Goal: Task Accomplishment & Management: Complete application form

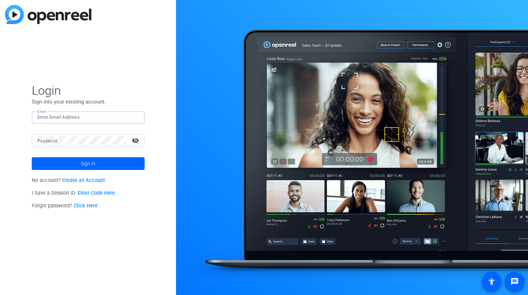
click at [64, 115] on input "Email" at bounding box center [88, 117] width 102 height 8
type input "mindy.hilt@us.gt.com"
click at [99, 167] on span at bounding box center [88, 163] width 113 height 17
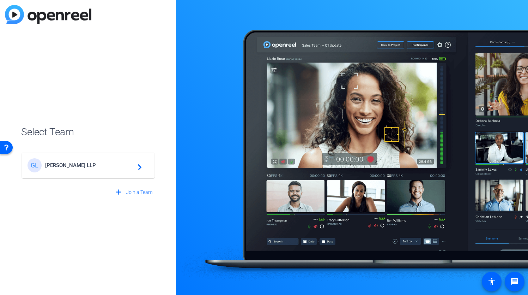
click at [99, 167] on span "Grant Thornton LLP" at bounding box center [89, 165] width 88 height 6
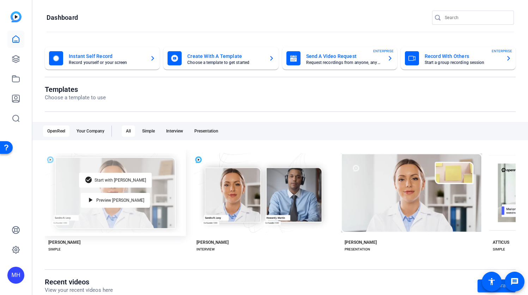
scroll to position [106, 0]
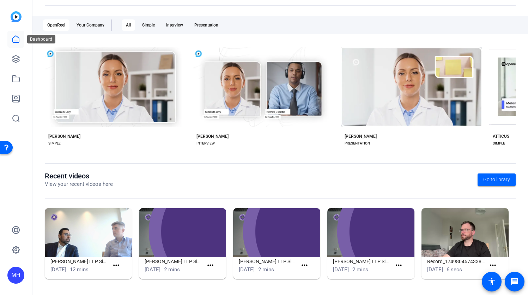
click at [17, 40] on icon at bounding box center [16, 39] width 8 height 8
click at [16, 58] on icon at bounding box center [16, 59] width 8 height 8
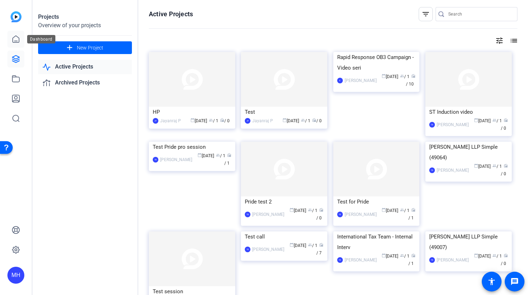
click at [14, 40] on icon at bounding box center [16, 39] width 8 height 8
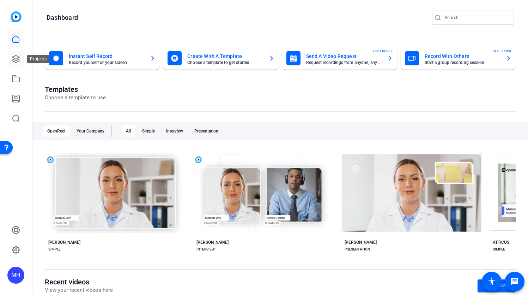
click at [16, 60] on icon at bounding box center [16, 59] width 8 height 8
click at [15, 57] on icon at bounding box center [16, 59] width 8 height 8
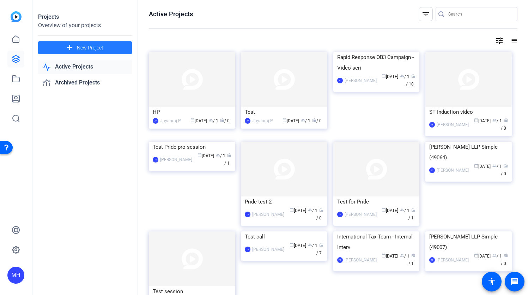
click at [114, 46] on span at bounding box center [85, 47] width 94 height 17
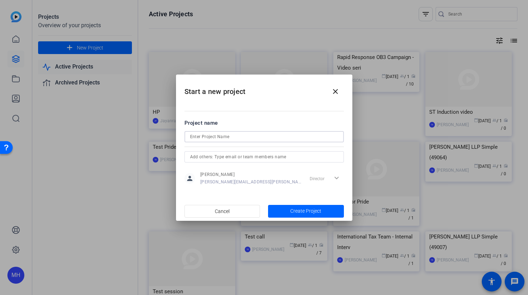
click at [247, 135] on input at bounding box center [264, 136] width 148 height 8
type input "Inclusion Day 2025"
click at [309, 211] on span "Create Project" at bounding box center [305, 210] width 31 height 7
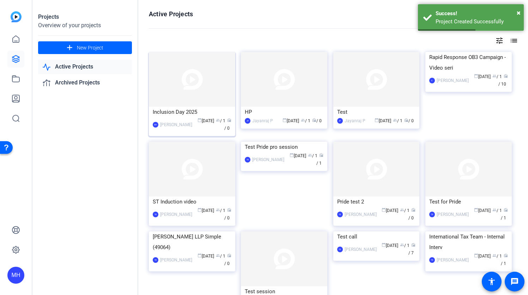
click at [179, 116] on div "Inclusion Day 2025" at bounding box center [192, 112] width 79 height 11
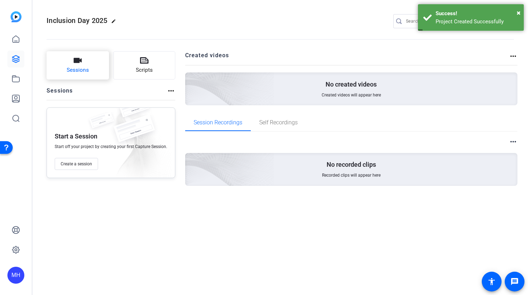
click at [83, 68] on span "Sessions" at bounding box center [78, 70] width 22 height 8
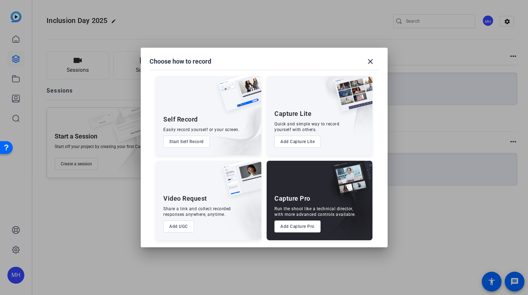
click at [180, 227] on button "Add UGC" at bounding box center [178, 226] width 31 height 12
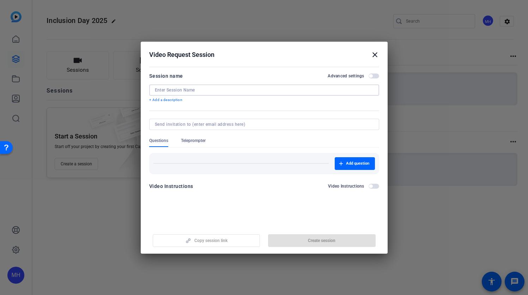
click at [184, 89] on input at bounding box center [264, 90] width 219 height 6
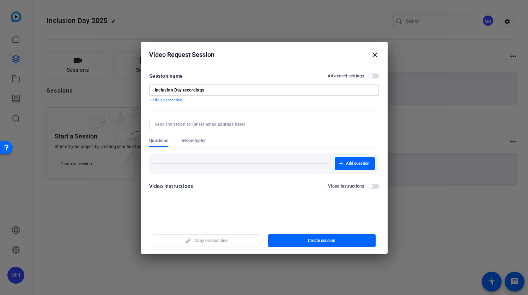
type input "Inclusion Day recordings"
click at [211, 192] on div "Video Instructions Video Instructions" at bounding box center [264, 188] width 230 height 13
click at [374, 186] on span "button" at bounding box center [374, 186] width 11 height 5
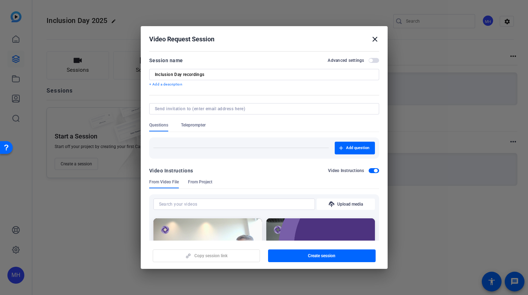
click at [370, 170] on span "button" at bounding box center [374, 170] width 11 height 5
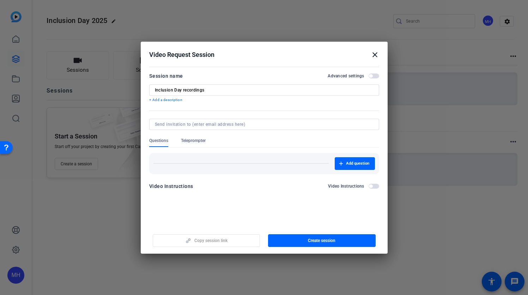
click at [374, 79] on div "Session name Advanced settings" at bounding box center [264, 76] width 230 height 8
click at [375, 77] on span "button" at bounding box center [374, 75] width 11 height 5
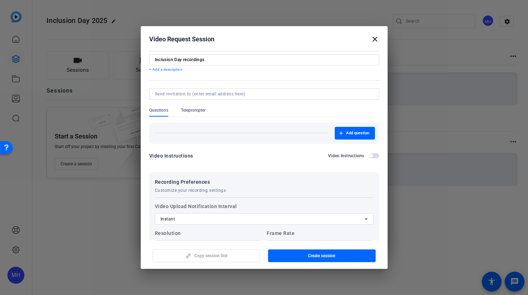
scroll to position [14, 0]
click at [352, 135] on span "Add question" at bounding box center [357, 134] width 23 height 6
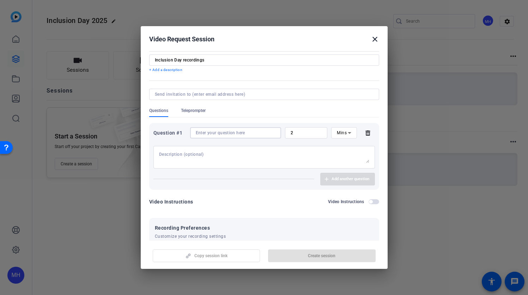
click at [218, 133] on input at bounding box center [236, 133] width 80 height 6
paste input "What does inclusion mean to you?"
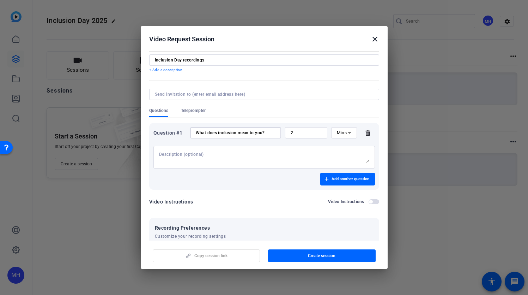
type input "What does inclusion mean to you?"
drag, startPoint x: 298, startPoint y: 132, endPoint x: 286, endPoint y: 132, distance: 12.0
click at [286, 132] on div "2" at bounding box center [306, 132] width 43 height 11
type input "3"
click at [331, 184] on span "button" at bounding box center [347, 178] width 55 height 17
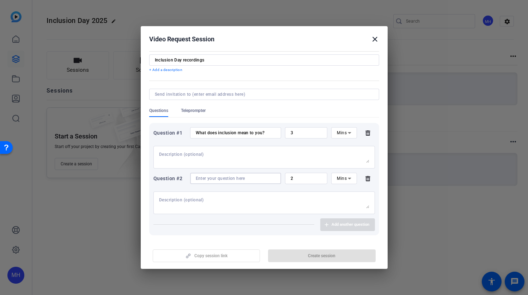
click at [210, 175] on input at bounding box center [236, 178] width 80 height 6
paste input "Share a memory of a time when someone at [PERSON_NAME] made you feel included."
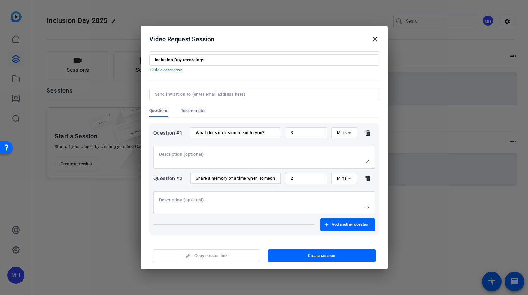
scroll to position [0, 90]
type input "Share a memory of a time when someone at [PERSON_NAME] made you feel included."
click at [351, 226] on span "Add another question" at bounding box center [351, 225] width 38 height 6
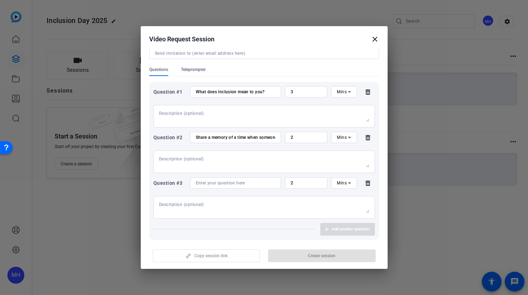
scroll to position [73, 0]
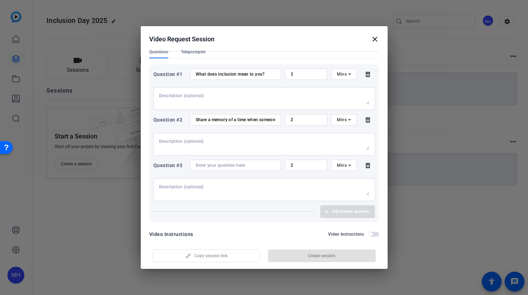
click at [213, 161] on div at bounding box center [236, 165] width 80 height 11
paste input "How do you [PERSON_NAME] an environment of “everybody in for everybody” in your…"
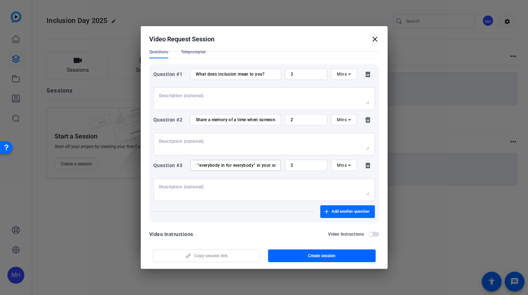
type input "How do you [PERSON_NAME] an environment of “everybody in for everybody” in your…"
click at [344, 211] on span "Add another question" at bounding box center [351, 212] width 38 height 6
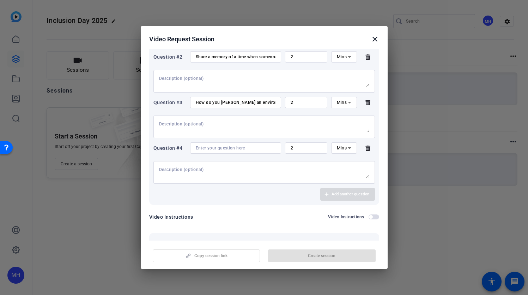
scroll to position [138, 0]
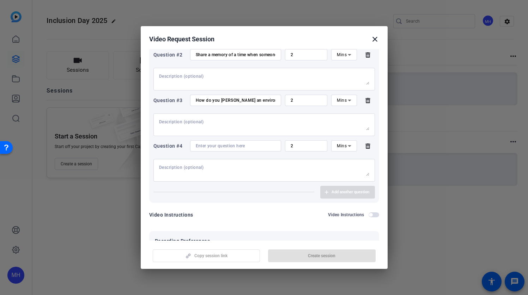
click at [226, 144] on input at bounding box center [236, 146] width 80 height 6
paste input "What does “showing up for each other” look like to you, and how have you seen i…"
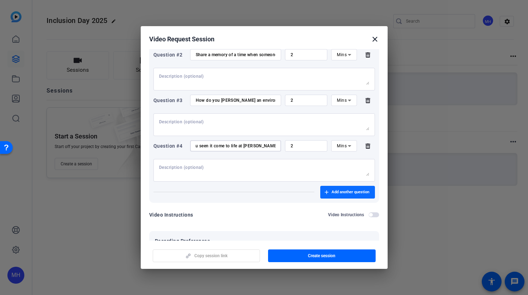
type input "What does “showing up for each other” look like to you, and how have you seen i…"
click at [340, 193] on span "Add another question" at bounding box center [351, 192] width 38 height 6
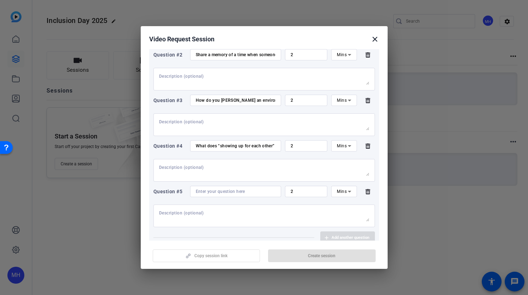
click at [221, 191] on input at bounding box center [236, 191] width 80 height 6
paste input "Each year, [PERSON_NAME] sets aside time dedicated to inclusion. How does it ma…"
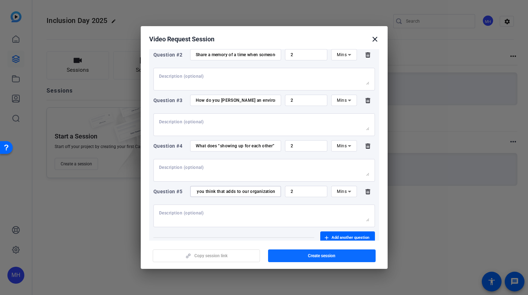
type input "Each year, [PERSON_NAME] sets aside time dedicated to inclusion. How does it ma…"
click at [306, 251] on span "button" at bounding box center [322, 255] width 108 height 17
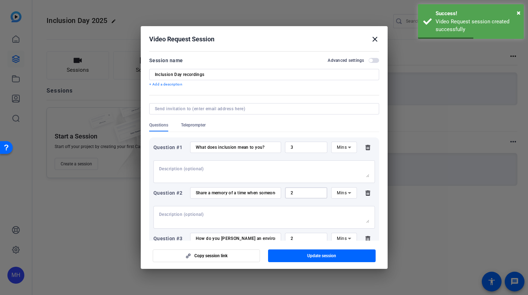
drag, startPoint x: 304, startPoint y: 191, endPoint x: 274, endPoint y: 190, distance: 29.7
click at [274, 190] on div "Question #2 Share a memory of a time when someone at [PERSON_NAME] made you fee…" at bounding box center [265, 192] width 222 height 11
type input "3"
click at [308, 211] on div at bounding box center [264, 217] width 210 height 23
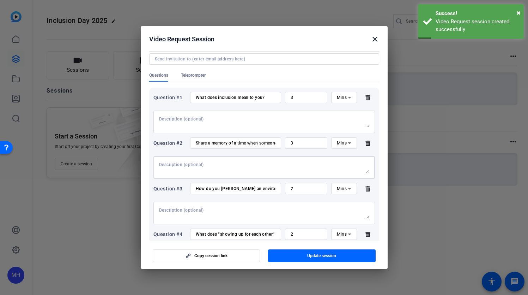
scroll to position [54, 0]
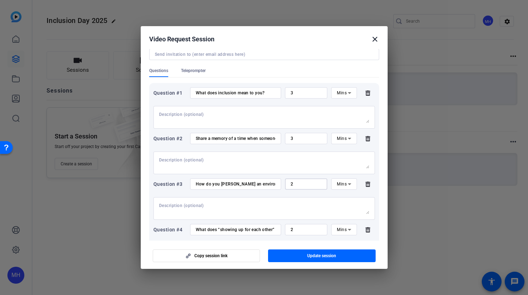
drag, startPoint x: 300, startPoint y: 185, endPoint x: 270, endPoint y: 182, distance: 30.5
click at [270, 182] on div "Question #3 How do you [PERSON_NAME] an environment of “everybody in for everyb…" at bounding box center [265, 183] width 222 height 11
type input "3"
click at [310, 199] on div at bounding box center [264, 208] width 210 height 23
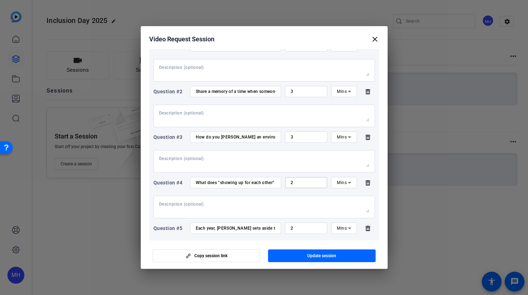
drag, startPoint x: 298, startPoint y: 182, endPoint x: 266, endPoint y: 180, distance: 31.8
click at [266, 180] on div "Question #4 What does “showing up for each other” look like to you, and how hav…" at bounding box center [265, 182] width 222 height 11
type input "3"
drag, startPoint x: 301, startPoint y: 228, endPoint x: 266, endPoint y: 223, distance: 35.3
click at [266, 223] on div "Question #5 Each year, [PERSON_NAME] sets aside time dedicated to inclusion. Ho…" at bounding box center [265, 227] width 222 height 11
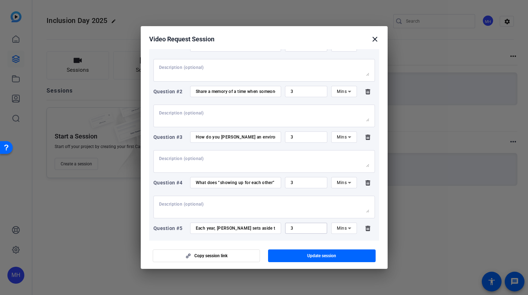
type input "3"
click at [315, 209] on textarea at bounding box center [264, 206] width 210 height 11
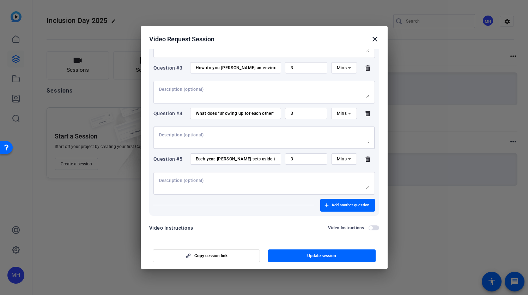
scroll to position [174, 0]
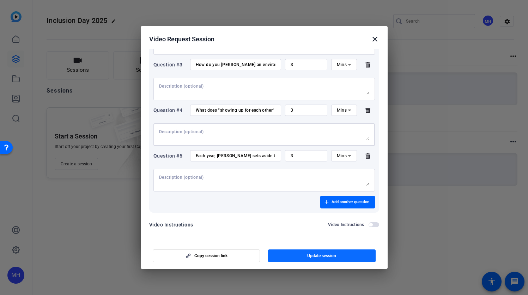
click at [318, 256] on span "Update session" at bounding box center [321, 256] width 29 height 6
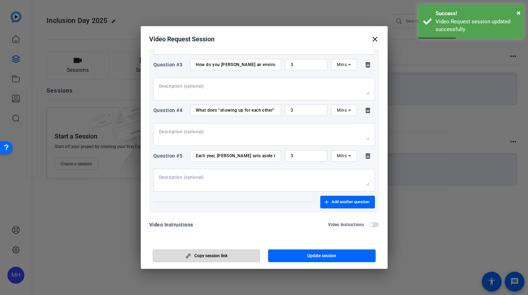
click at [230, 255] on span "button" at bounding box center [206, 255] width 107 height 17
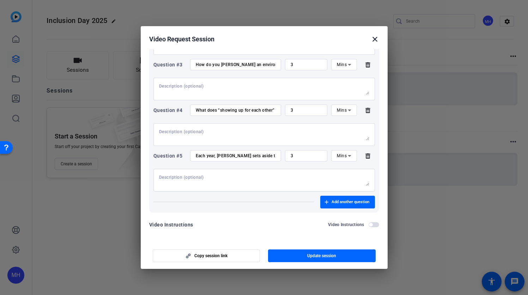
click at [376, 39] on mat-icon "close" at bounding box center [375, 39] width 8 height 8
